Goal: Navigation & Orientation: Find specific page/section

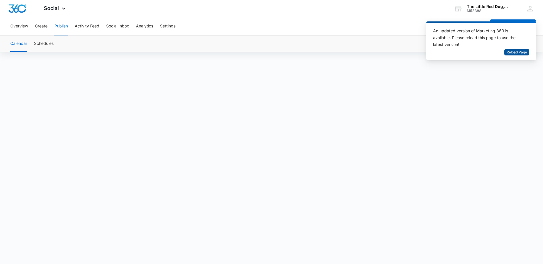
click at [511, 52] on span "Reload Page" at bounding box center [517, 52] width 20 height 5
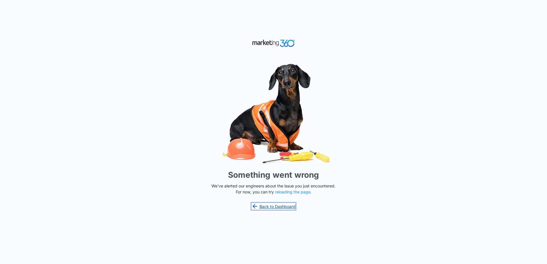
click at [275, 205] on link "Back to Dashboard" at bounding box center [274, 206] width 44 height 7
click at [268, 206] on link "Back to Dashboard" at bounding box center [274, 206] width 44 height 7
click at [290, 192] on button "reloading the page" at bounding box center [292, 192] width 35 height 5
